Goal: Contribute content

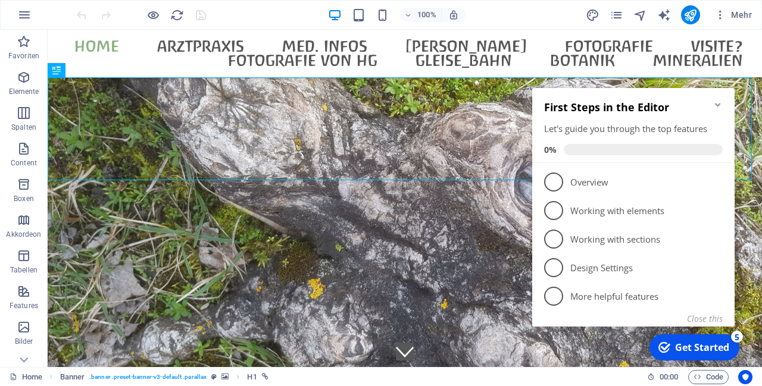
click at [716, 101] on icon "Minimize checklist" at bounding box center [718, 105] width 10 height 10
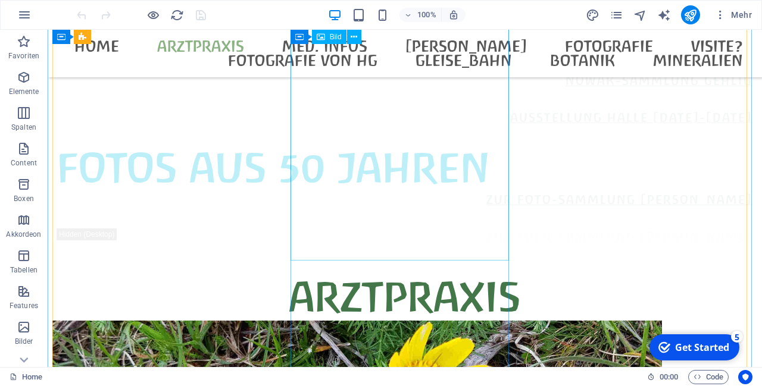
scroll to position [818, 0]
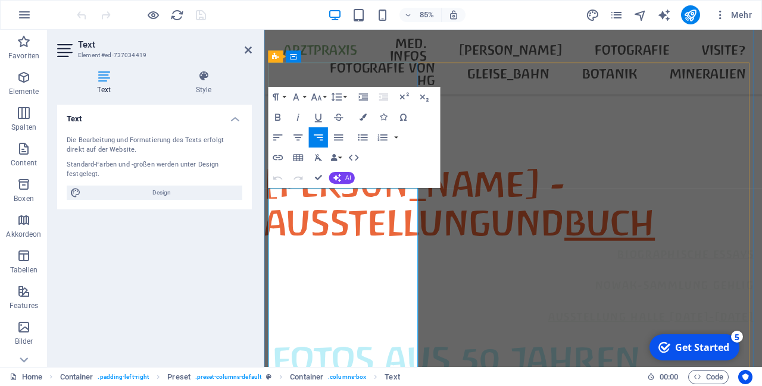
scroll to position [716, 0]
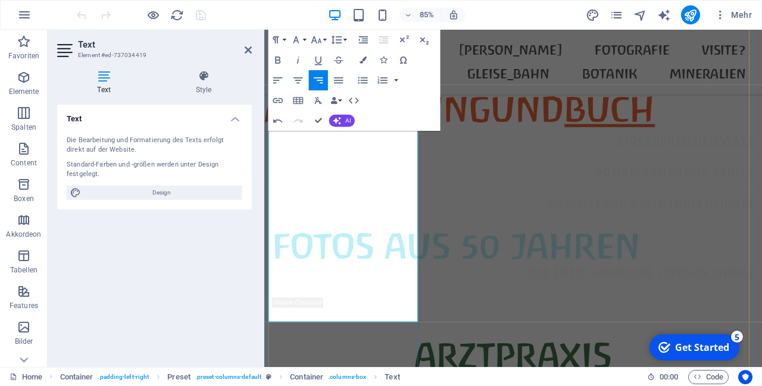
drag, startPoint x: 273, startPoint y: 332, endPoint x: 440, endPoint y: 354, distance: 168.2
click at [362, 60] on icon "button" at bounding box center [363, 60] width 7 height 7
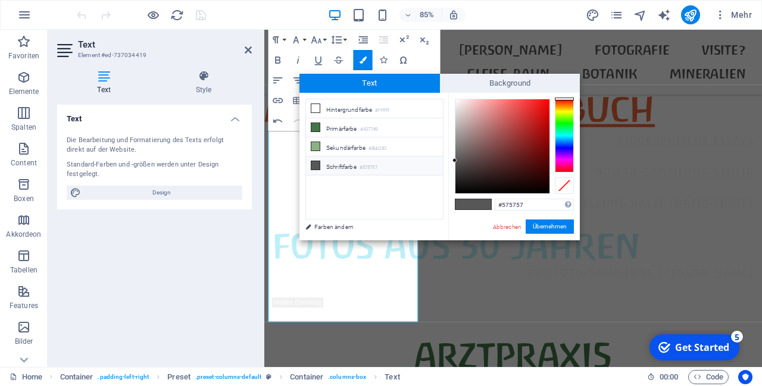
click at [566, 153] on div at bounding box center [564, 136] width 19 height 74
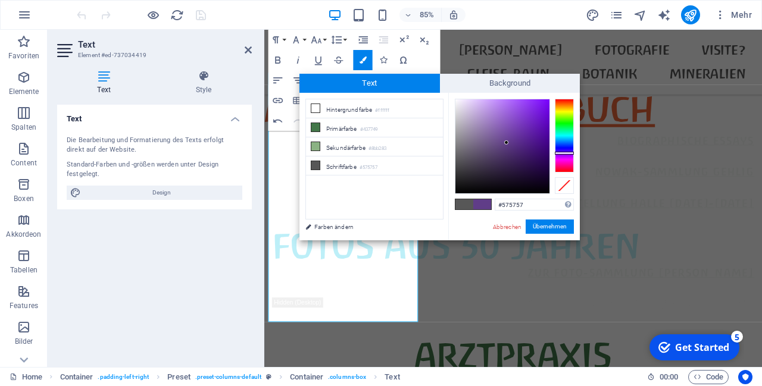
type input "#603d88"
click at [507, 143] on div at bounding box center [502, 146] width 94 height 94
click at [507, 143] on div at bounding box center [506, 143] width 4 height 4
click at [485, 204] on span at bounding box center [482, 204] width 18 height 10
click at [557, 223] on button "Übernehmen" at bounding box center [550, 227] width 48 height 14
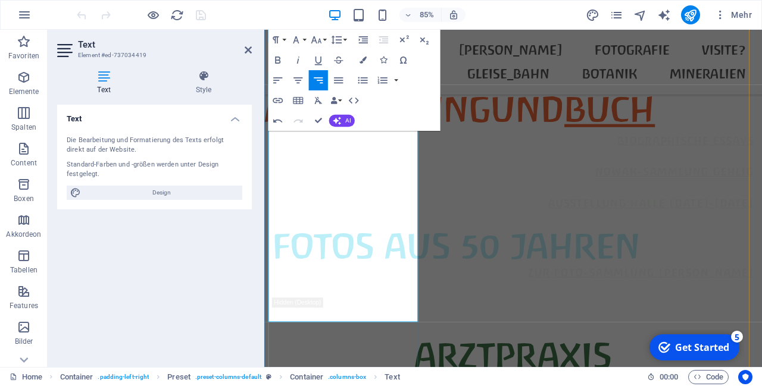
drag, startPoint x: 271, startPoint y: 328, endPoint x: 429, endPoint y: 361, distance: 160.6
click at [324, 39] on button "Font Size" at bounding box center [318, 40] width 19 height 20
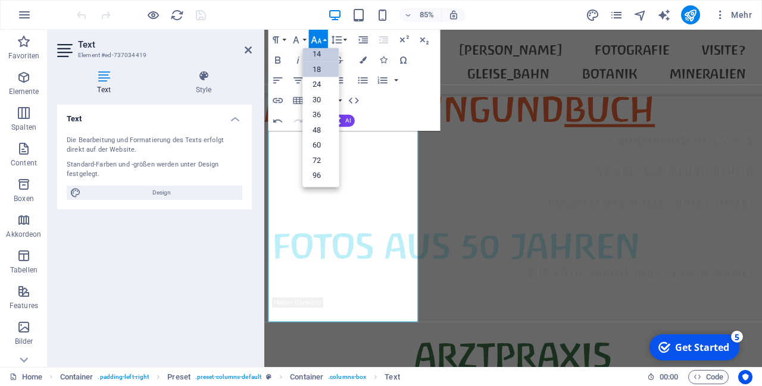
click at [319, 54] on link "14" at bounding box center [321, 53] width 36 height 15
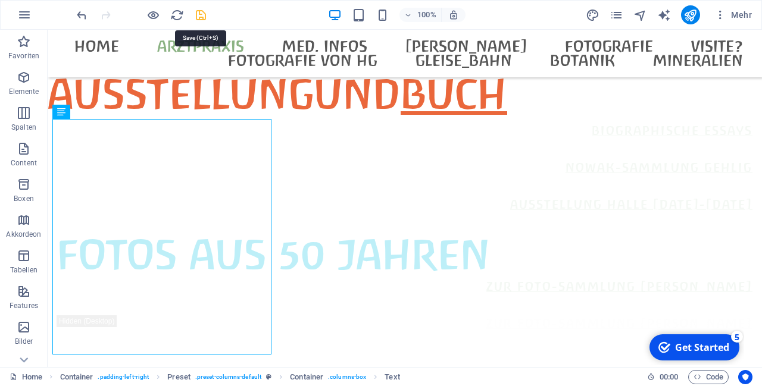
click at [199, 13] on icon "save" at bounding box center [201, 15] width 14 height 14
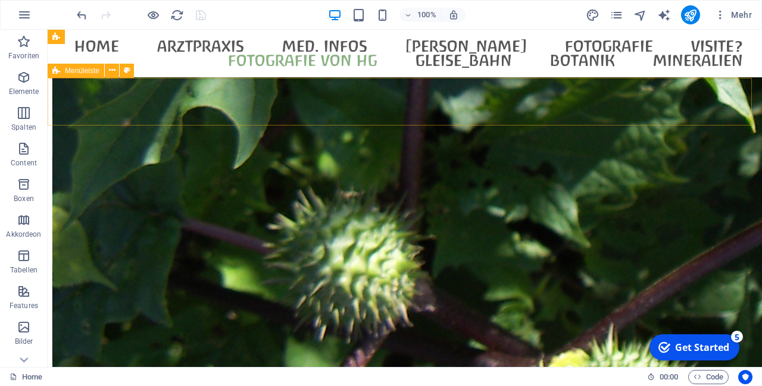
scroll to position [4895, 0]
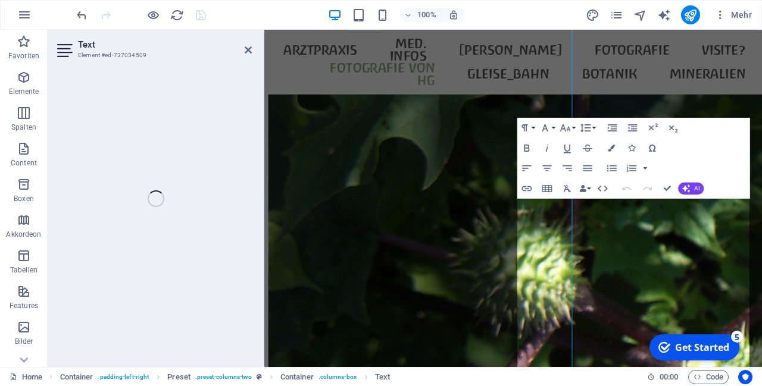
scroll to position [5142, 0]
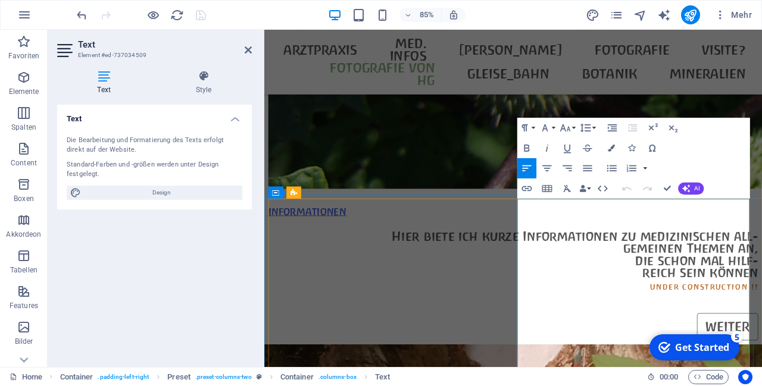
drag, startPoint x: 738, startPoint y: 248, endPoint x: 753, endPoint y: 248, distance: 14.9
drag, startPoint x: 784, startPoint y: 304, endPoint x: 772, endPoint y: 324, distance: 23.5
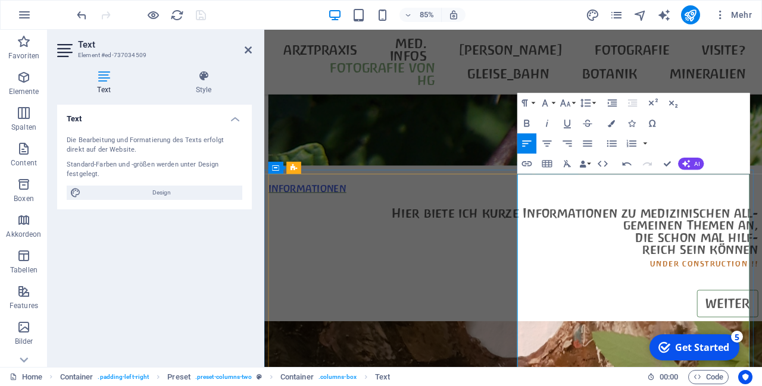
scroll to position [5171, 0]
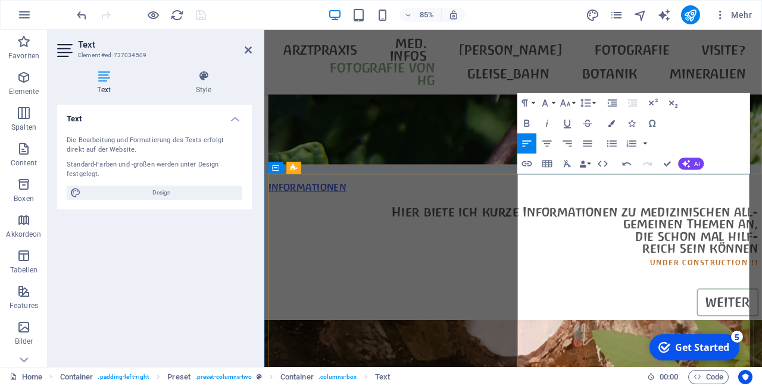
drag, startPoint x: 768, startPoint y: 320, endPoint x: 740, endPoint y: 322, distance: 28.0
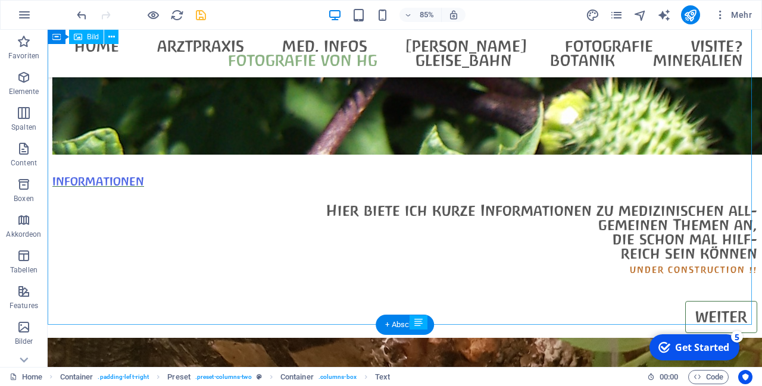
scroll to position [4680, 0]
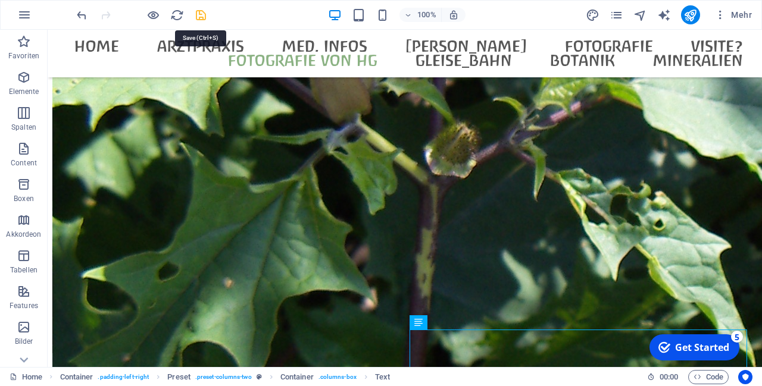
click at [201, 11] on icon "save" at bounding box center [201, 15] width 14 height 14
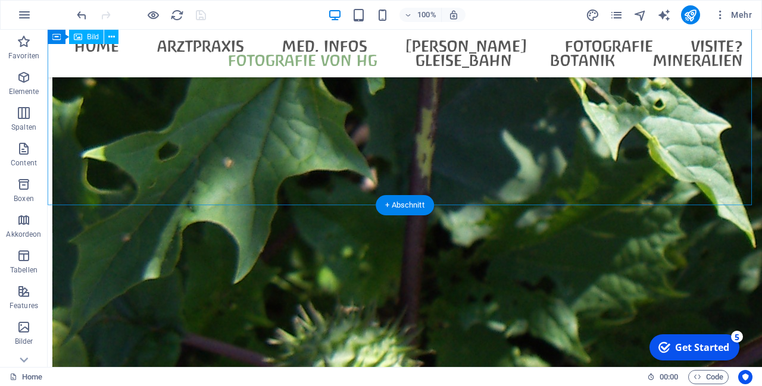
scroll to position [4802, 0]
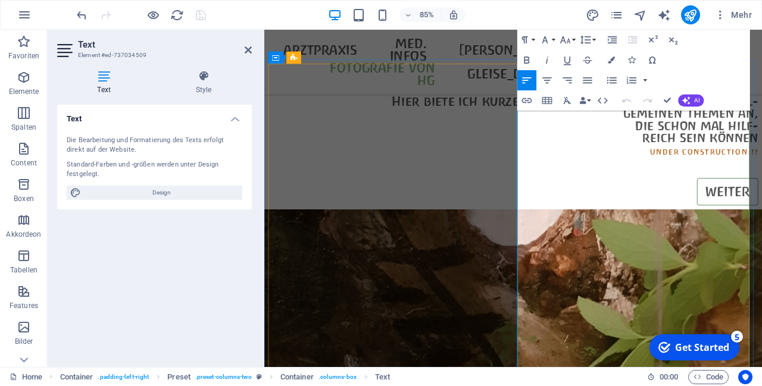
scroll to position [5311, 0]
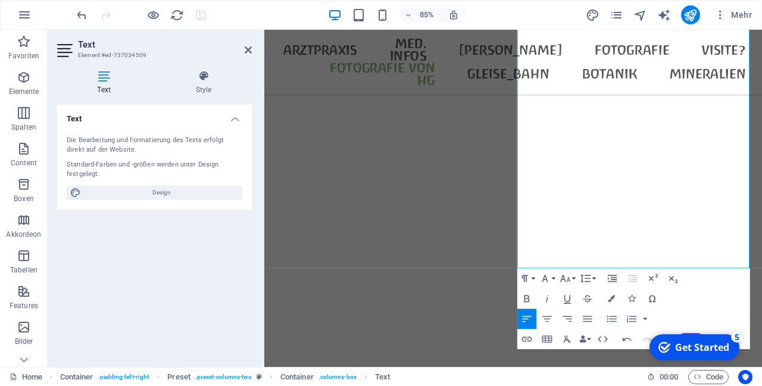
scroll to position [6355, 0]
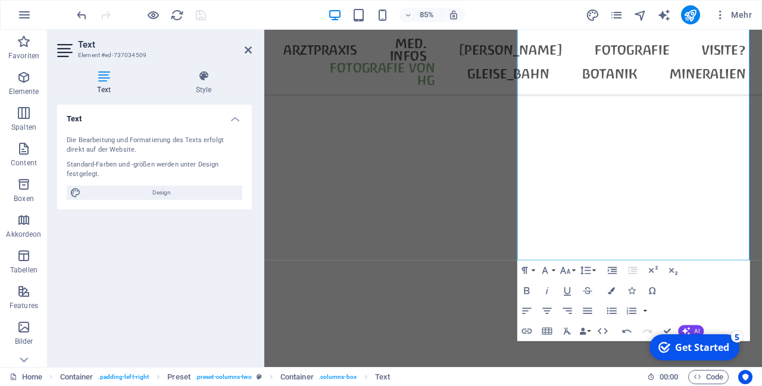
click div "checkmark Get Started 5 First Steps in the Editor Let's guide you through the t…"
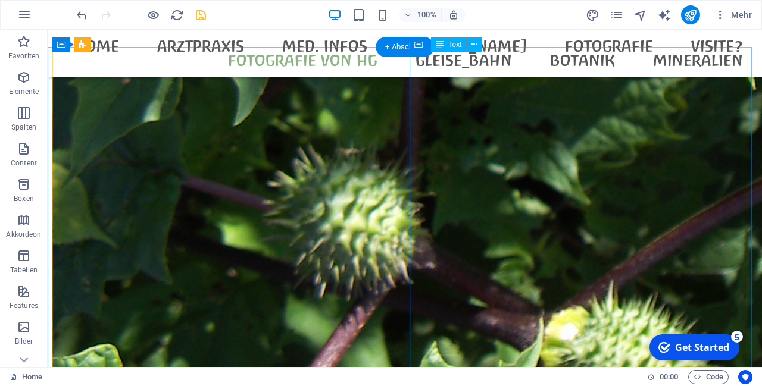
scroll to position [5011, 0]
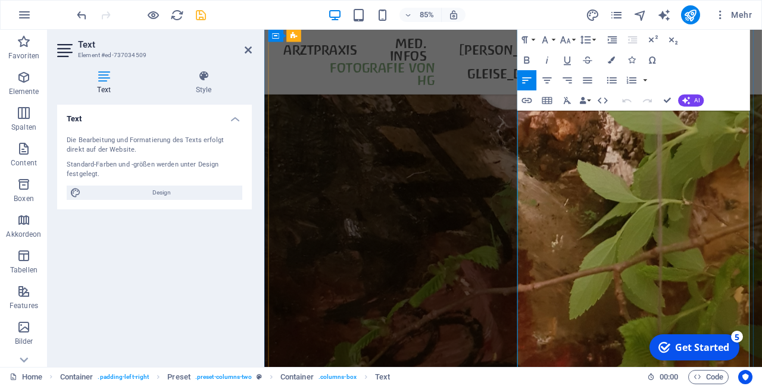
scroll to position [5459, 0]
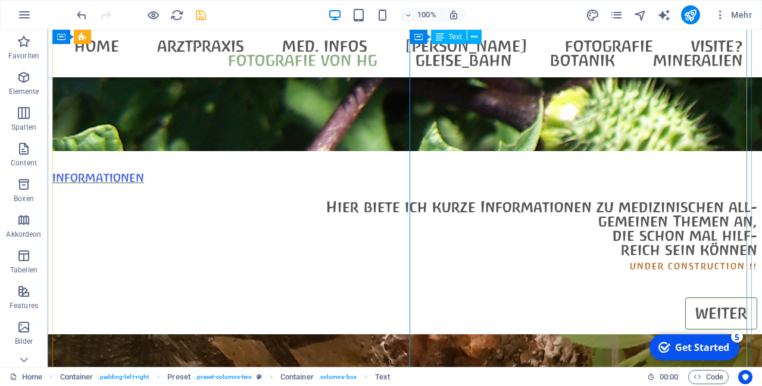
scroll to position [5143, 0]
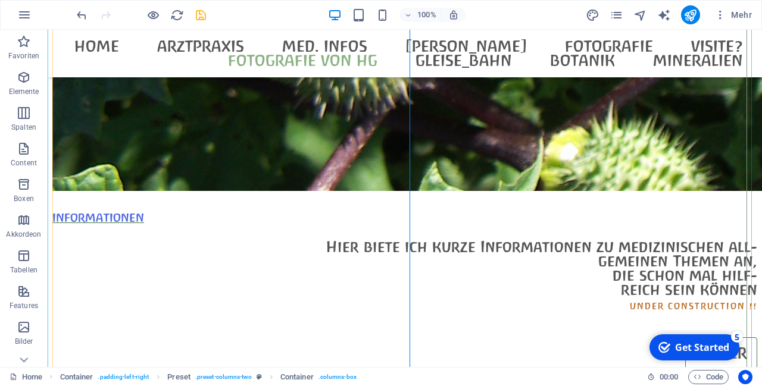
scroll to position [5150, 0]
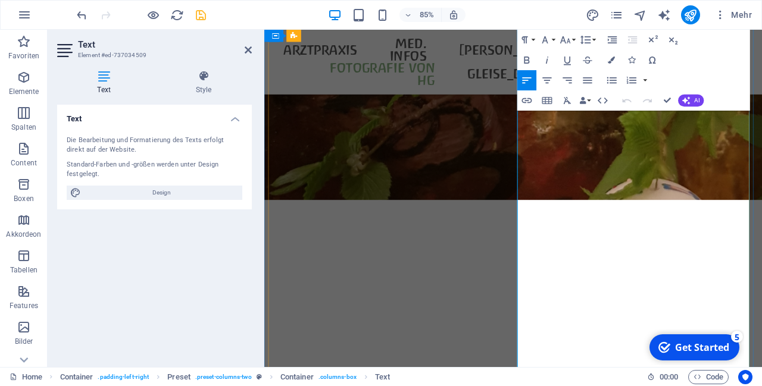
scroll to position [5738, 0]
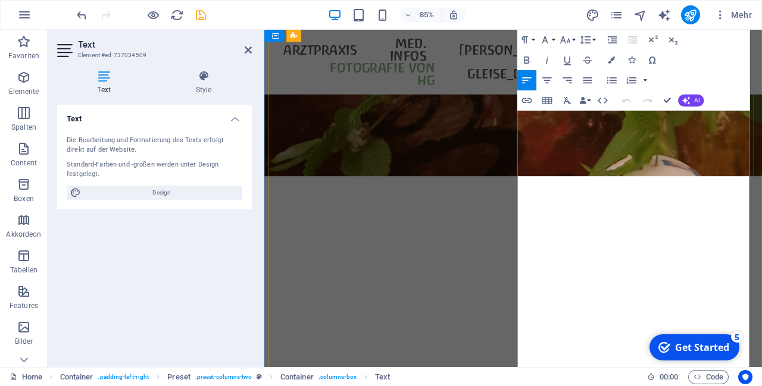
drag, startPoint x: 729, startPoint y: 304, endPoint x: 726, endPoint y: 319, distance: 15.3
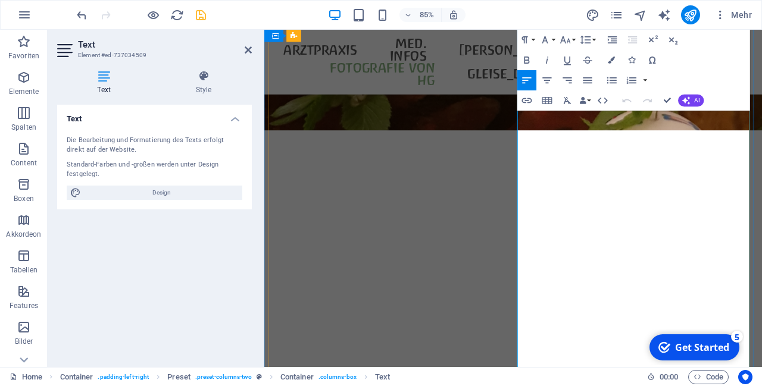
scroll to position [5798, 0]
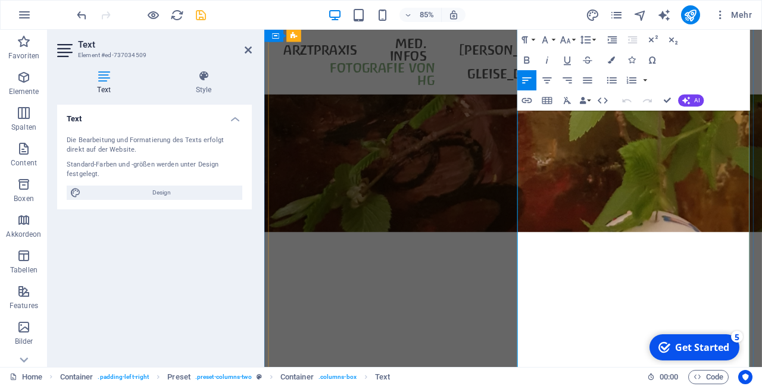
scroll to position [5640, 0]
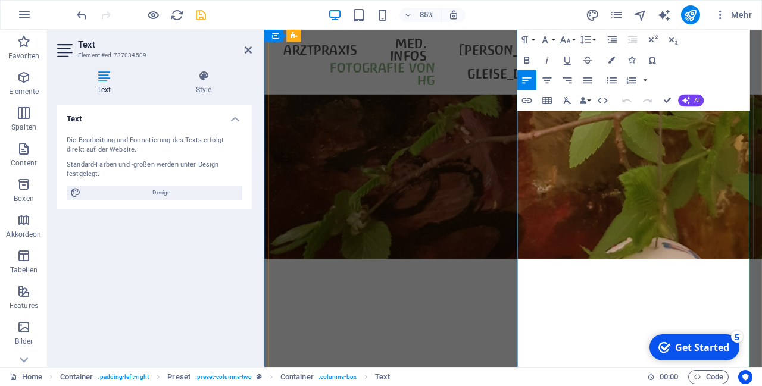
drag, startPoint x: 563, startPoint y: 236, endPoint x: 614, endPoint y: 264, distance: 57.5
click at [565, 42] on icon "button" at bounding box center [565, 39] width 10 height 7
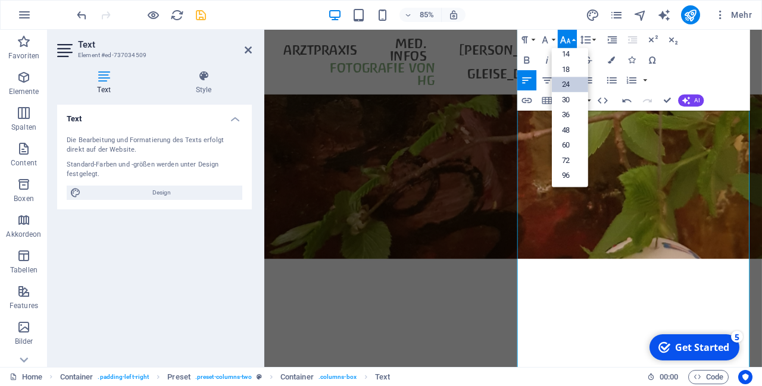
scroll to position [96, 0]
click at [570, 66] on link "18" at bounding box center [569, 69] width 36 height 15
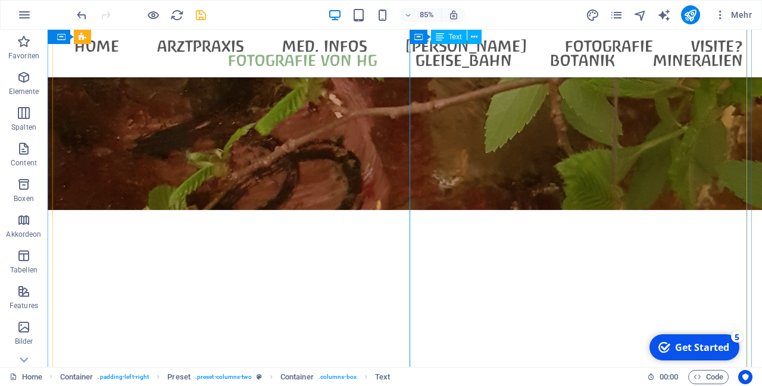
scroll to position [5258, 0]
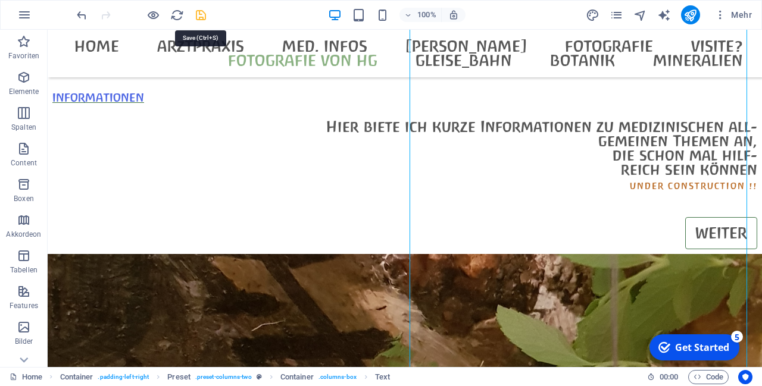
click at [199, 14] on icon "save" at bounding box center [201, 15] width 14 height 14
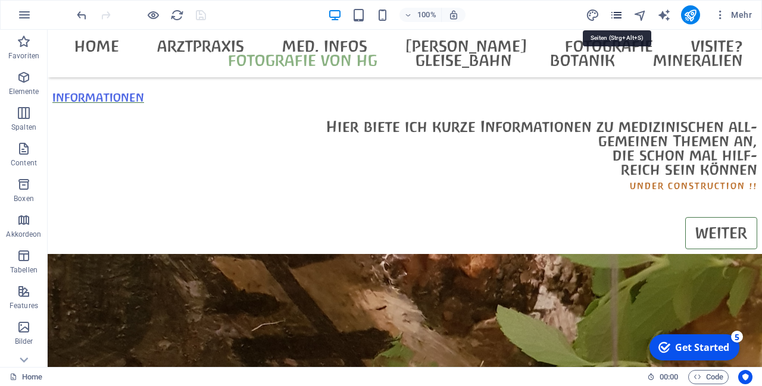
click at [616, 18] on icon "pages" at bounding box center [617, 15] width 14 height 14
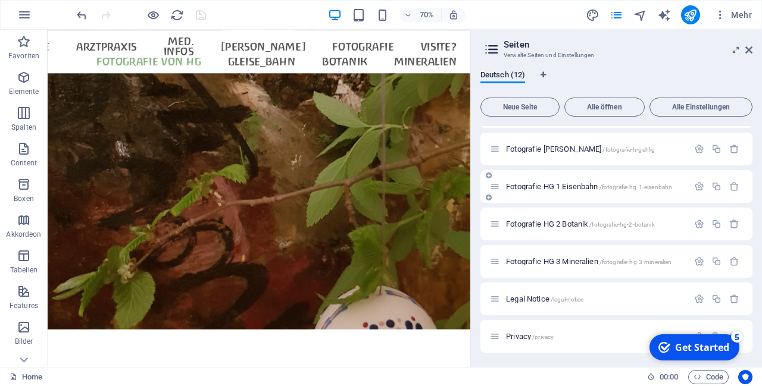
scroll to position [0, 0]
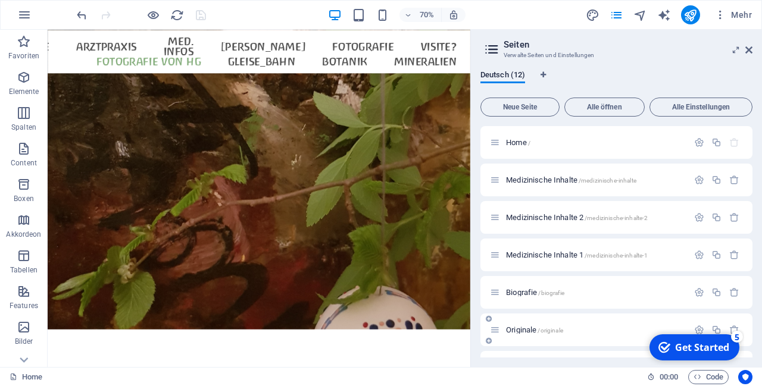
click at [531, 332] on span "Originale /originale" at bounding box center [534, 330] width 57 height 9
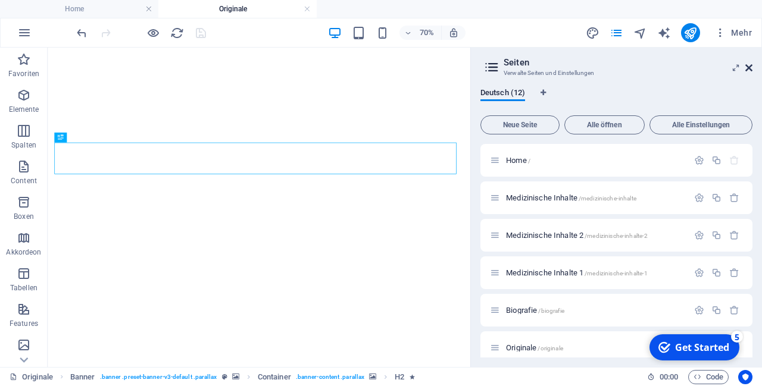
click at [750, 66] on icon at bounding box center [748, 68] width 7 height 10
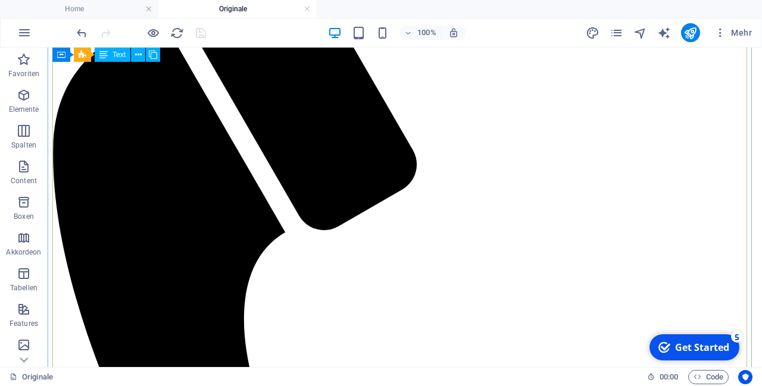
scroll to position [680, 0]
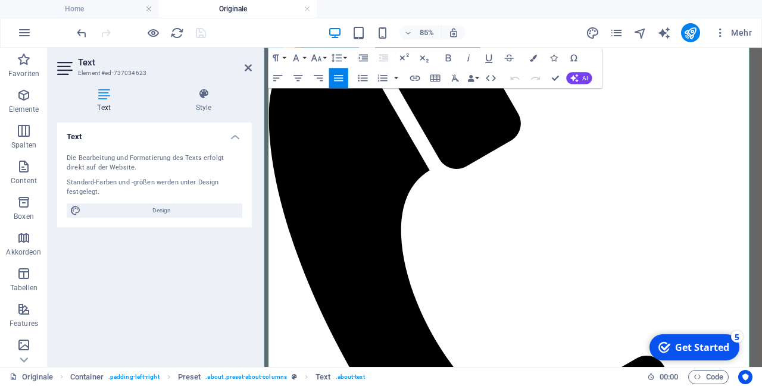
scroll to position [673, 0]
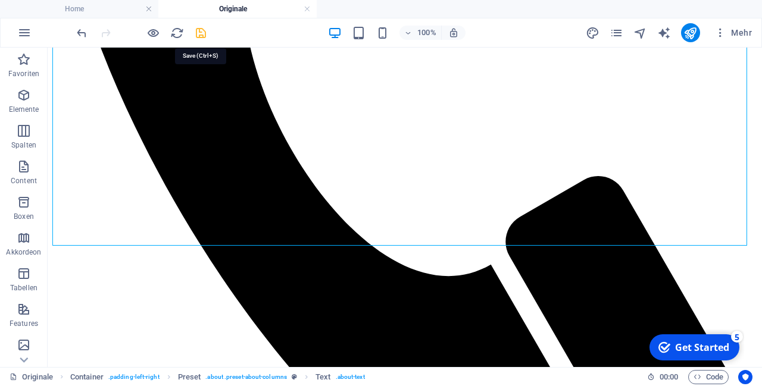
scroll to position [980, 0]
click at [202, 36] on icon "save" at bounding box center [201, 33] width 14 height 14
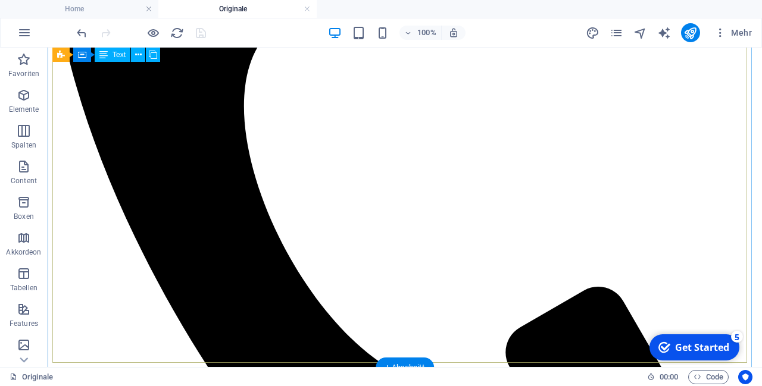
scroll to position [851, 0]
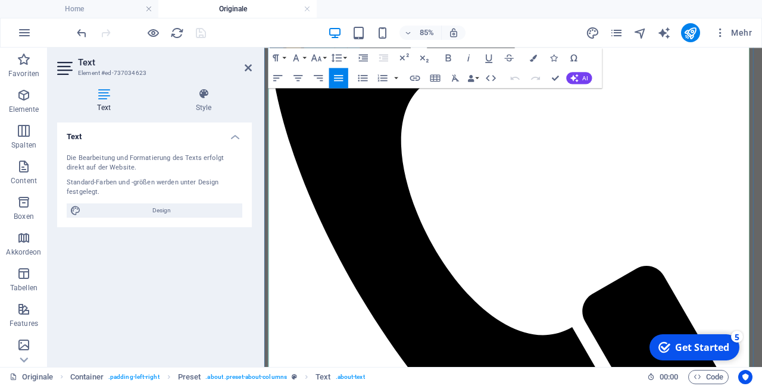
scroll to position [790, 0]
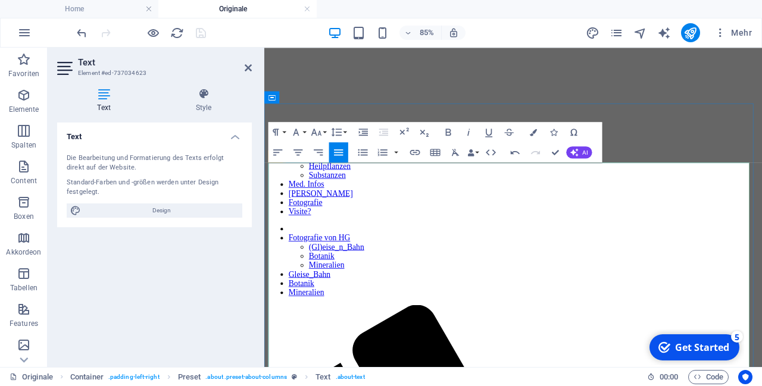
scroll to position [199, 0]
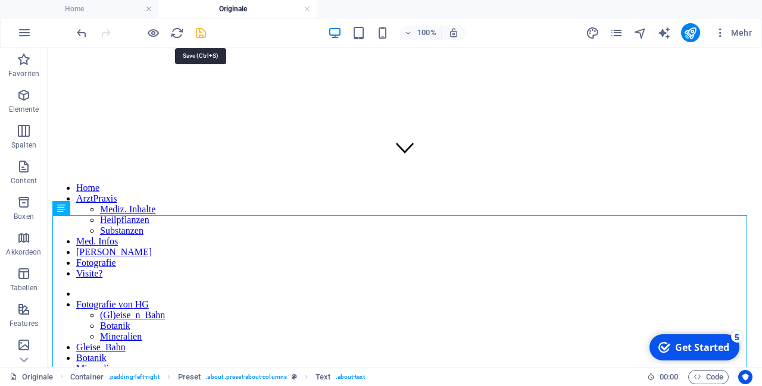
click at [199, 34] on icon "save" at bounding box center [201, 33] width 14 height 14
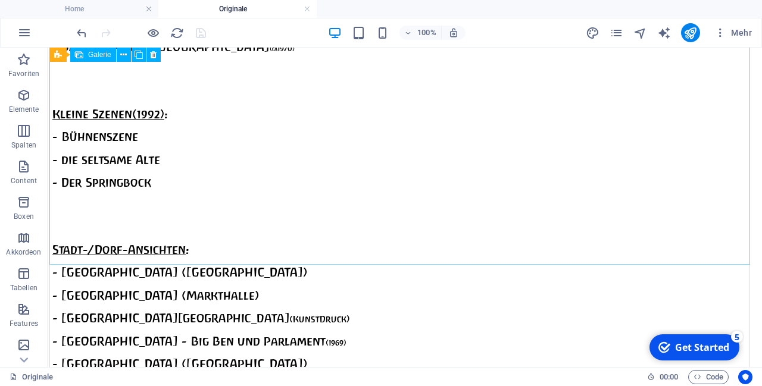
scroll to position [2393, 0]
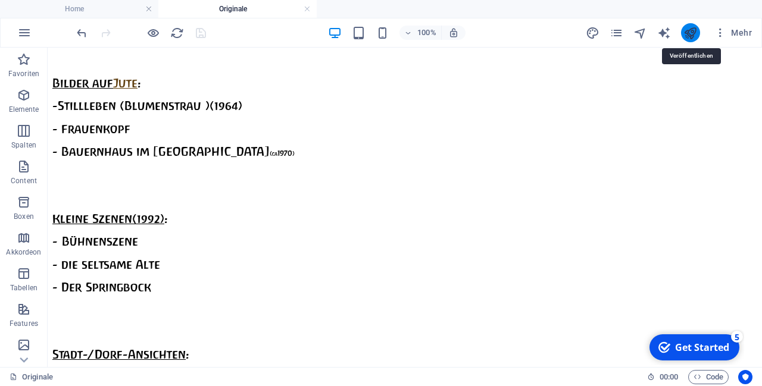
click at [689, 27] on icon "publish" at bounding box center [691, 33] width 14 height 14
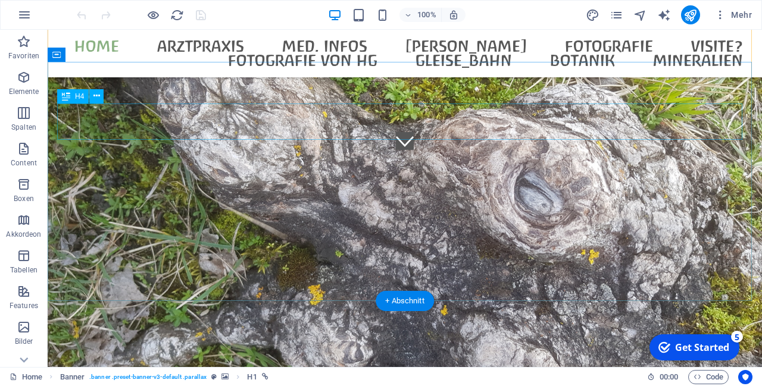
scroll to position [385, 0]
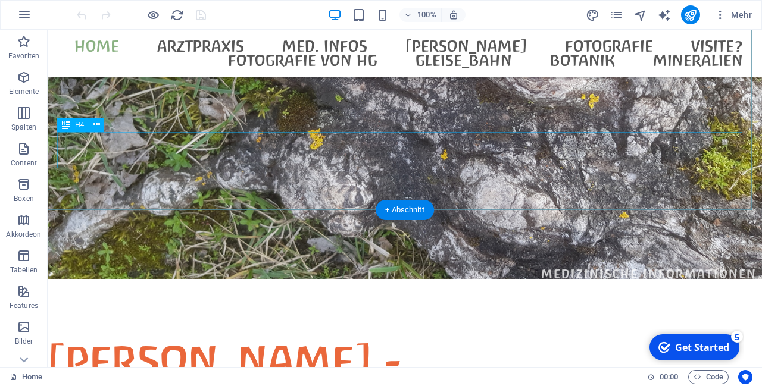
scroll to position [0, 0]
